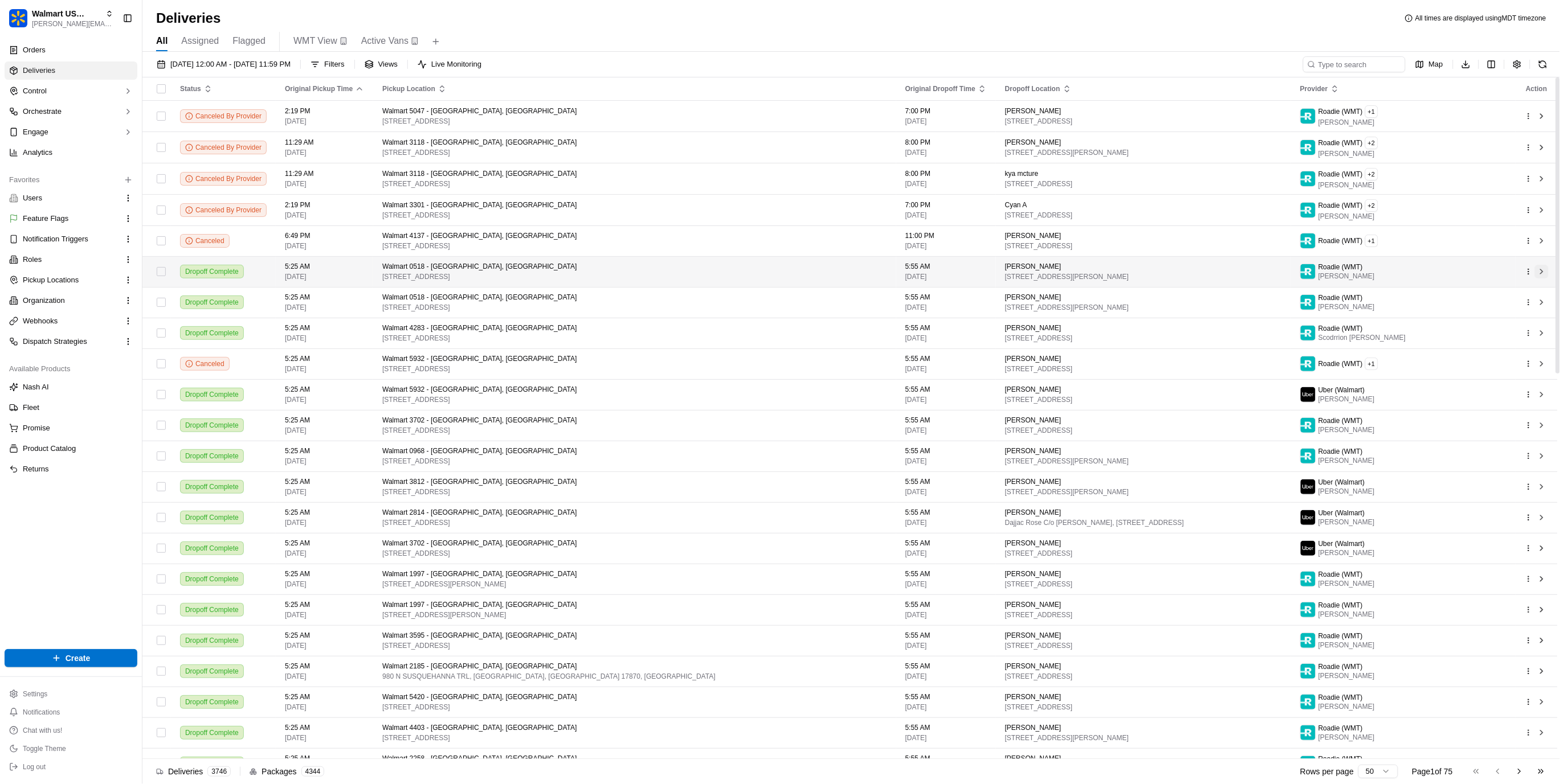
click at [1541, 275] on button at bounding box center [1541, 271] width 14 height 14
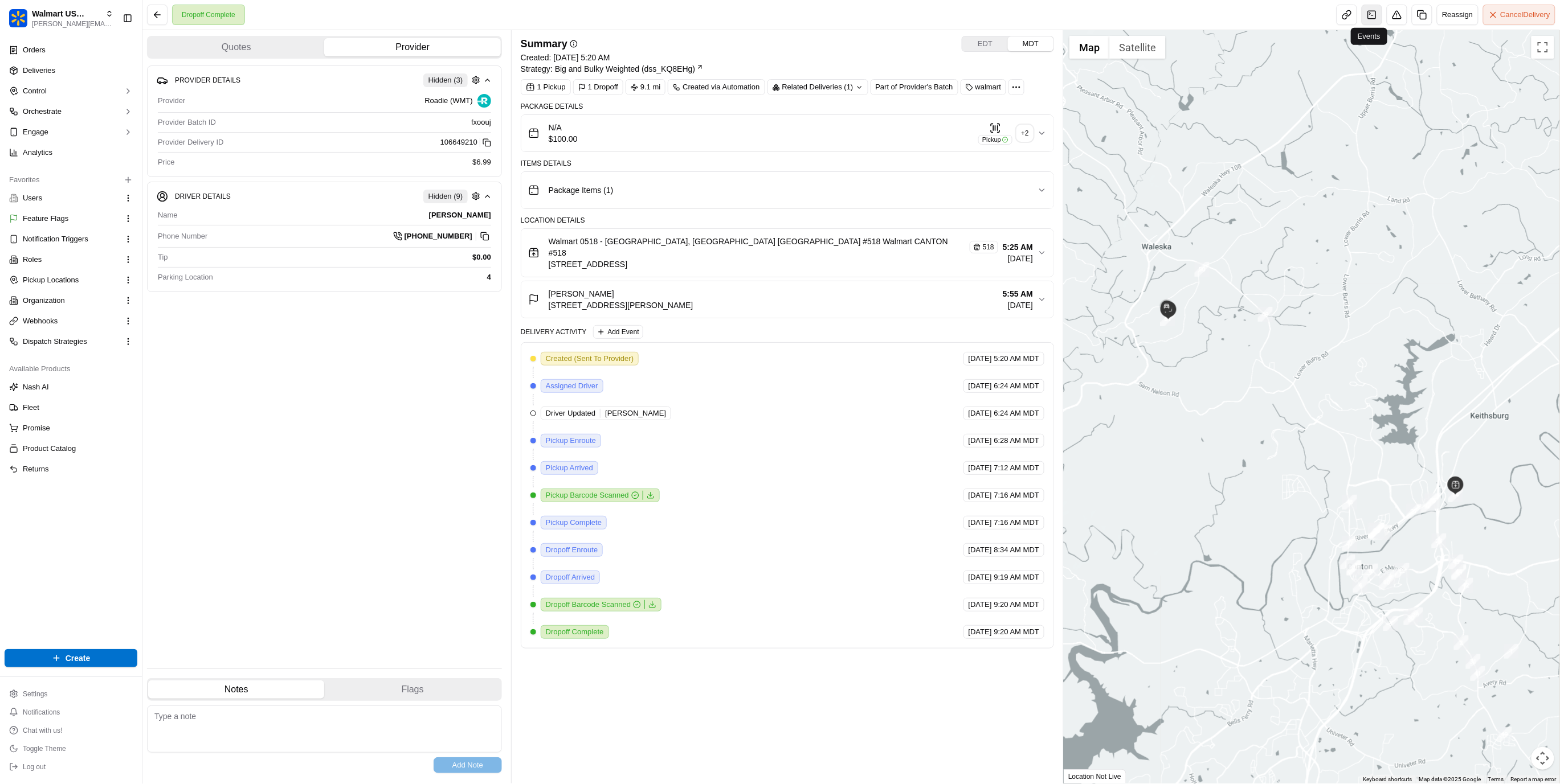
click at [1364, 14] on link at bounding box center [1371, 14] width 20 height 20
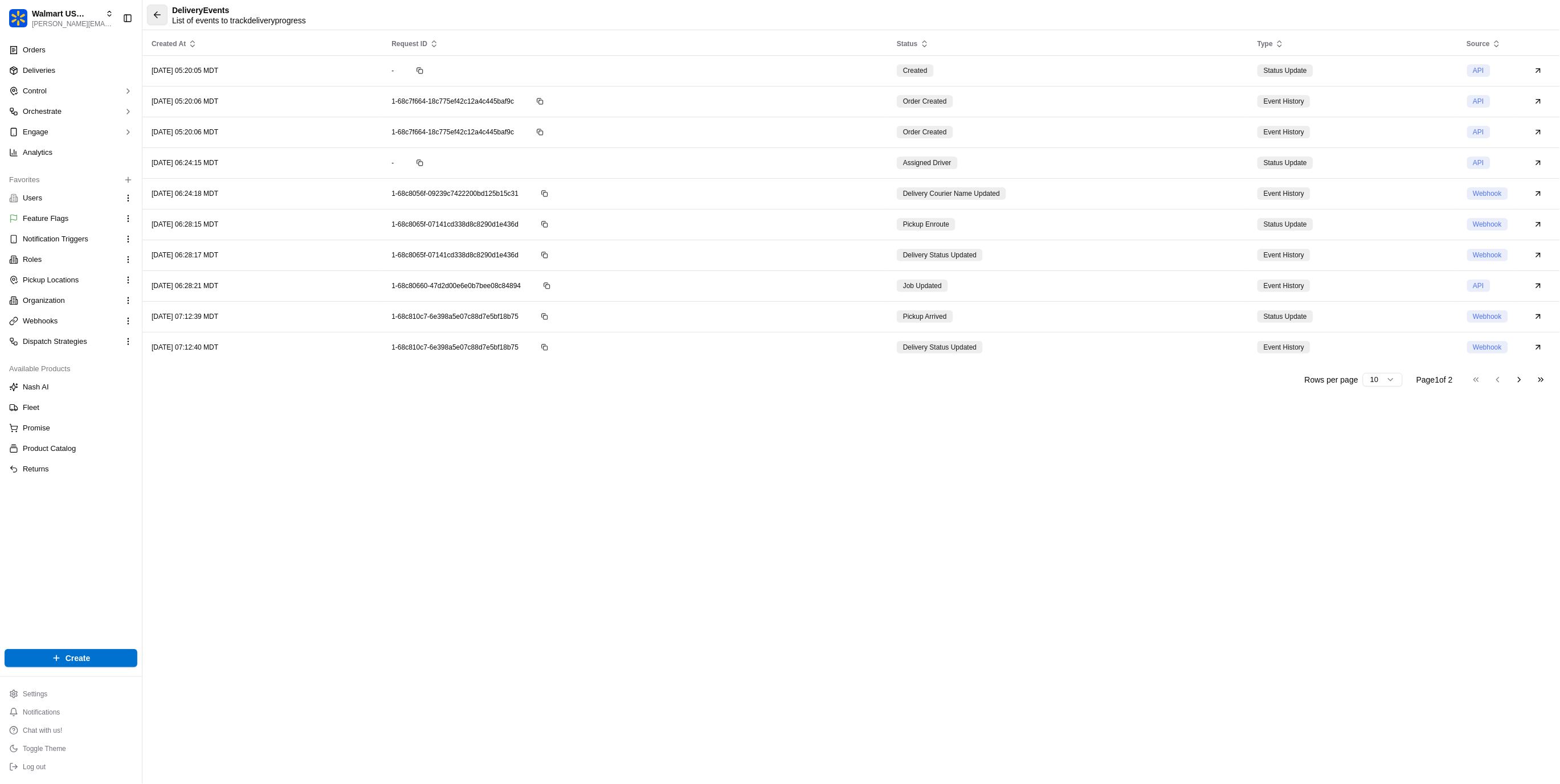
click at [155, 17] on button at bounding box center [157, 14] width 20 height 20
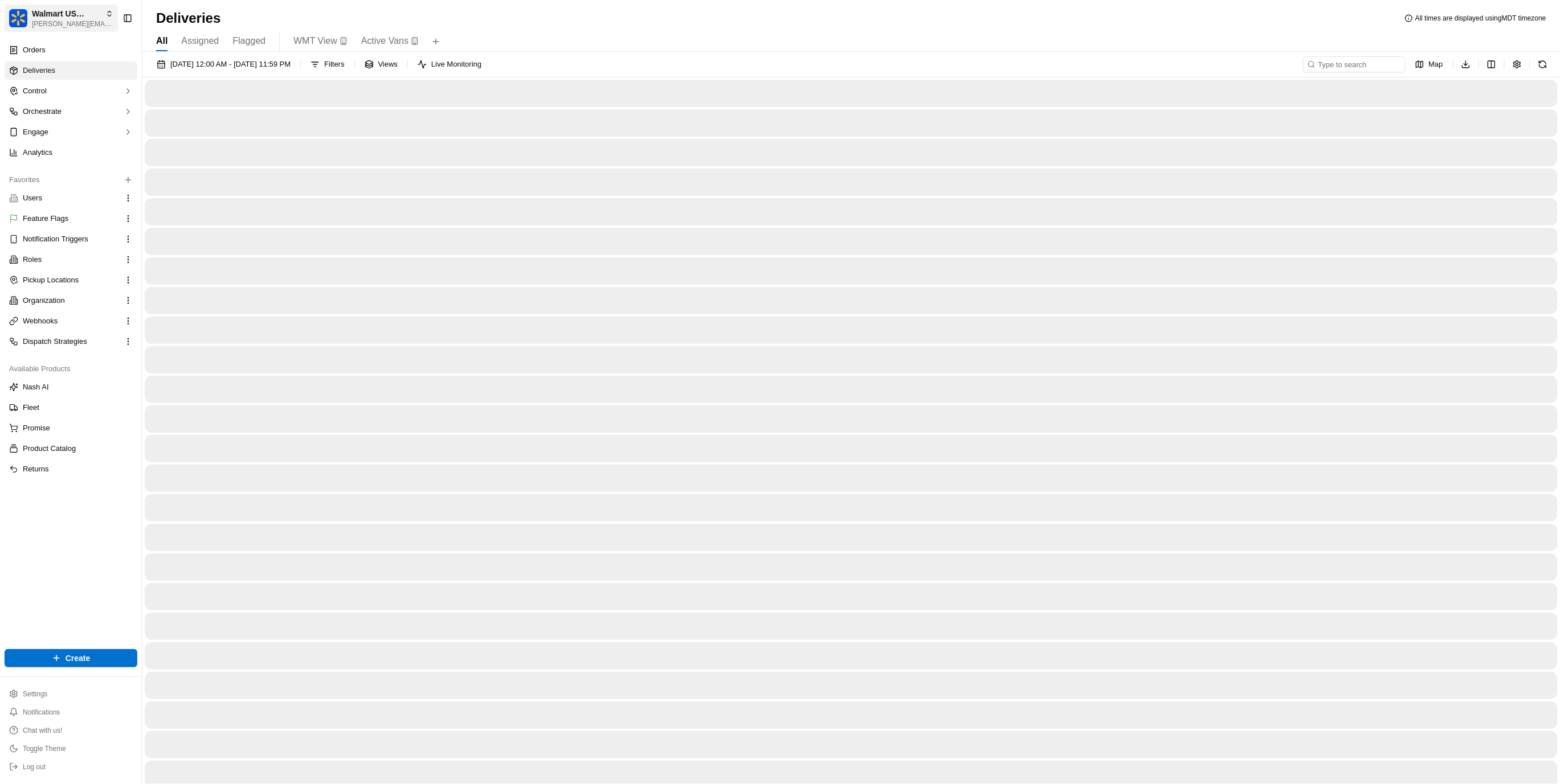
click at [93, 8] on span "Walmart US Stores" at bounding box center [67, 13] width 69 height 11
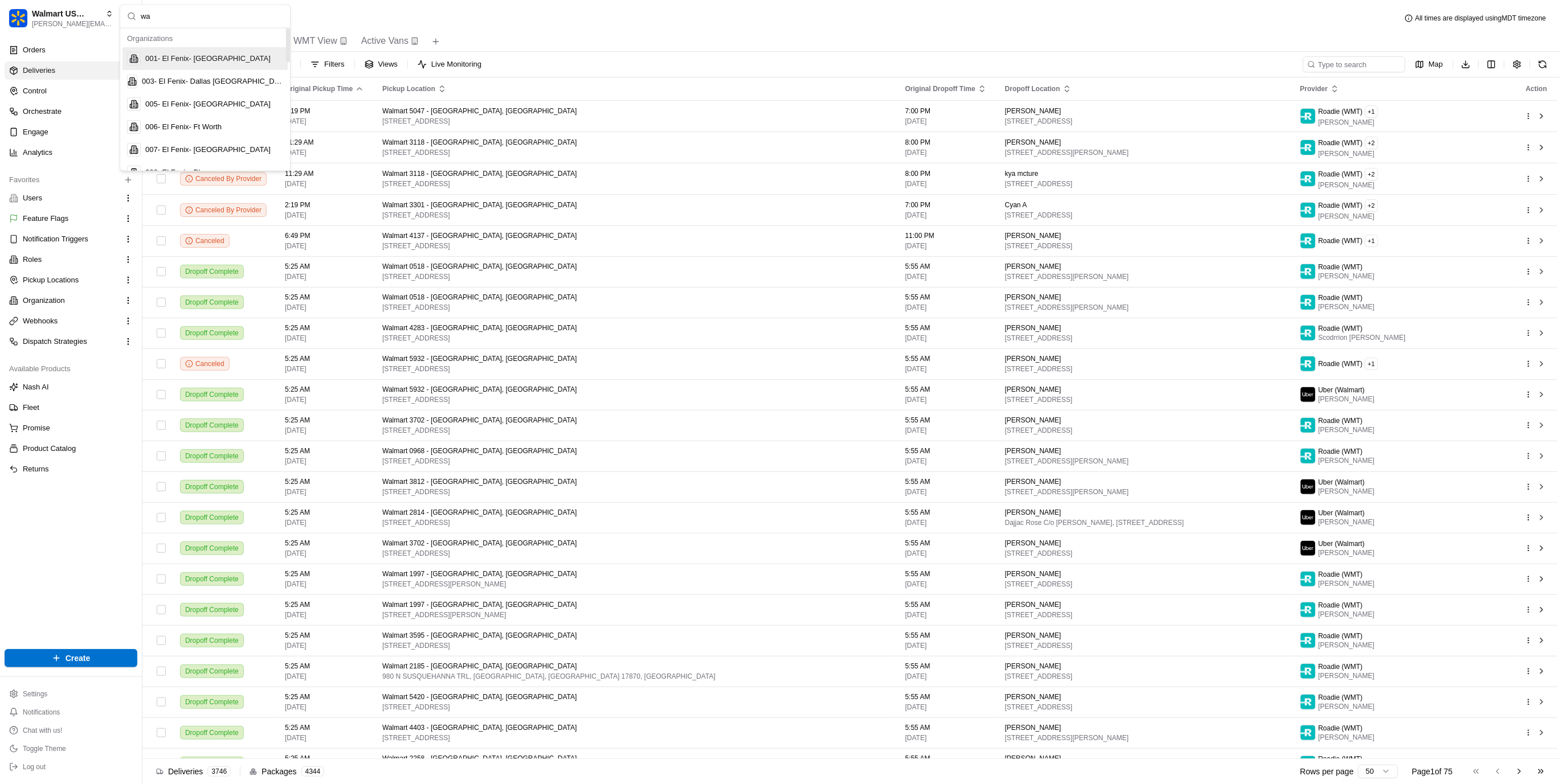
type input "wal"
type input "homer"
click at [208, 52] on div "HomeRun" at bounding box center [205, 59] width 165 height 23
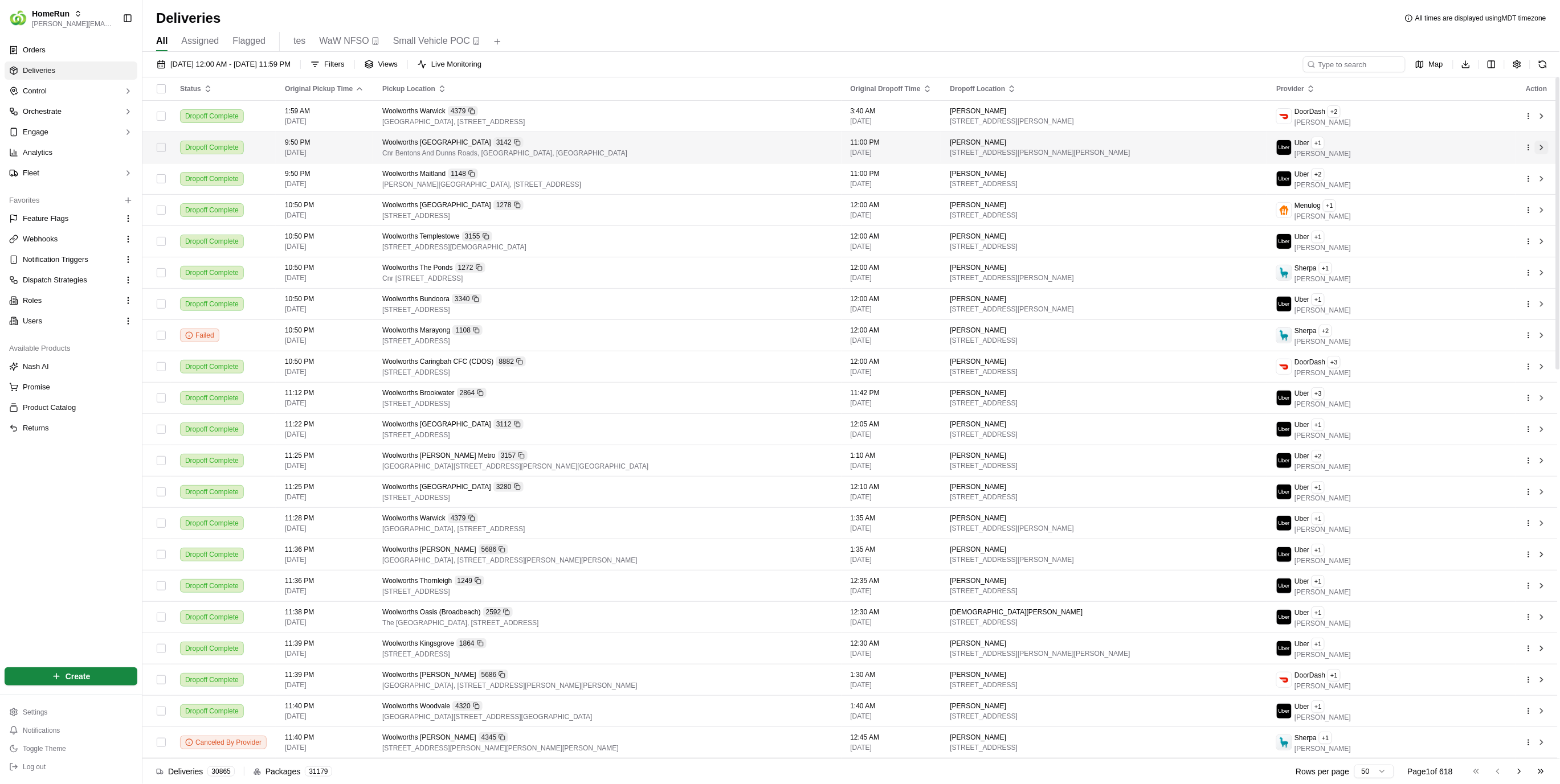
click at [1544, 148] on button at bounding box center [1541, 147] width 14 height 14
click at [986, 20] on div "Deliveries All times are displayed using MDT timezone" at bounding box center [851, 18] width 1418 height 18
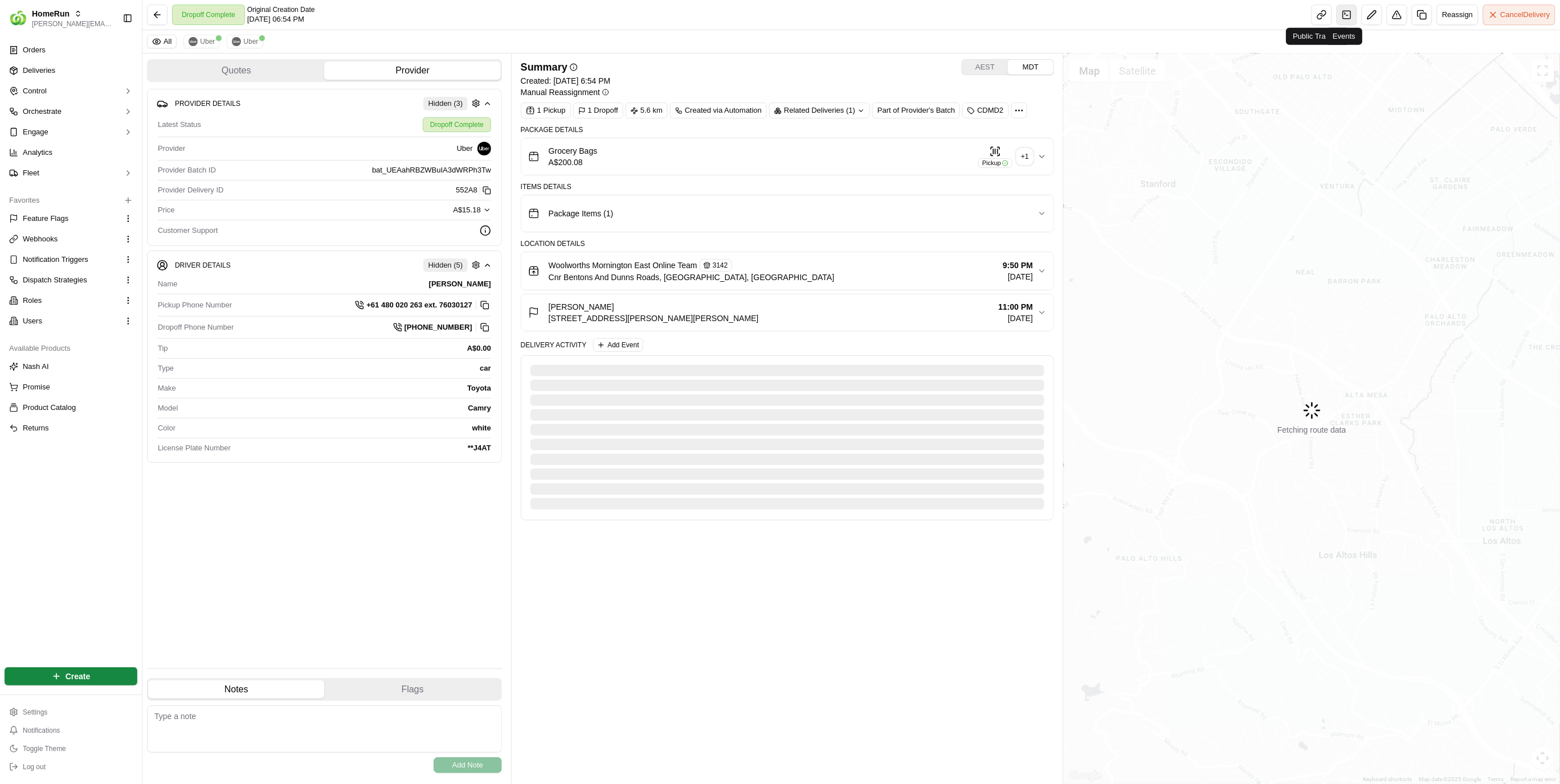
click at [1344, 18] on link at bounding box center [1347, 14] width 20 height 20
